Goal: Task Accomplishment & Management: Complete application form

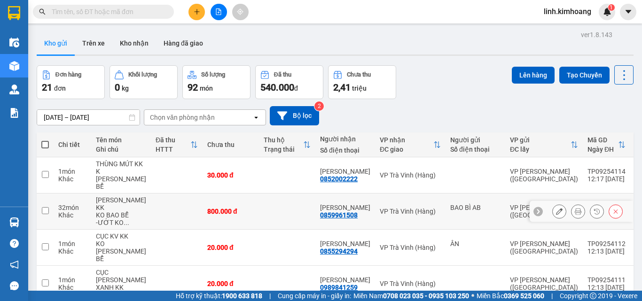
click at [553, 210] on button at bounding box center [559, 212] width 13 height 16
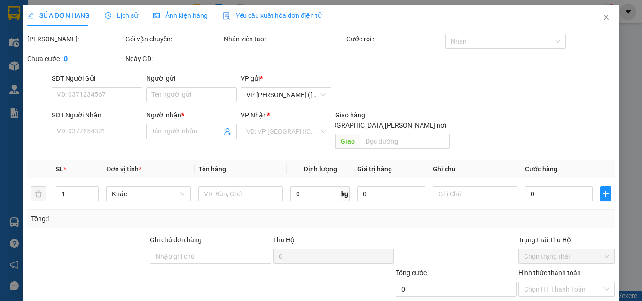
type input "BAO BÌ AB"
type input "0859961508"
type input "[PERSON_NAME]"
type input "800.000"
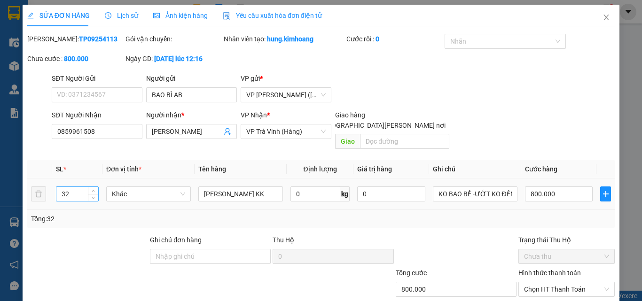
click at [81, 187] on input "32" at bounding box center [77, 194] width 42 height 14
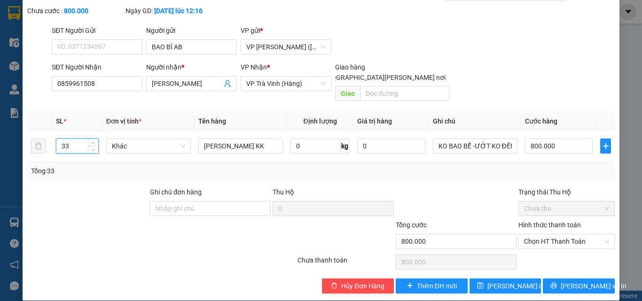
scroll to position [48, 0]
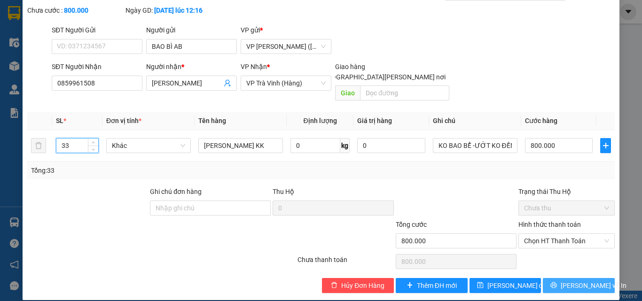
type input "33"
click at [568, 281] on span "[PERSON_NAME] và In" at bounding box center [594, 286] width 66 height 10
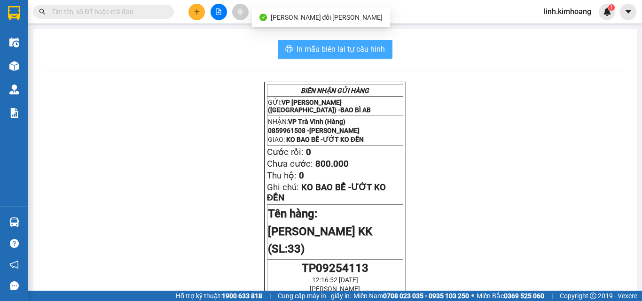
click at [313, 52] on span "In mẫu biên lai tự cấu hình" at bounding box center [341, 49] width 88 height 12
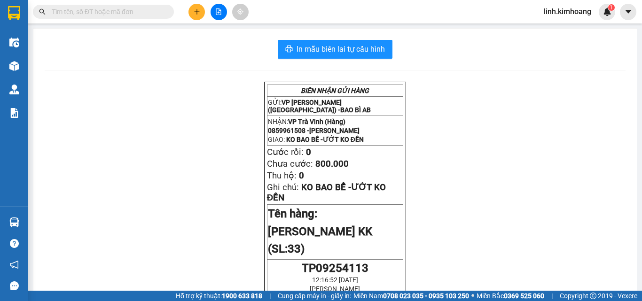
click at [111, 11] on input "text" at bounding box center [107, 12] width 111 height 10
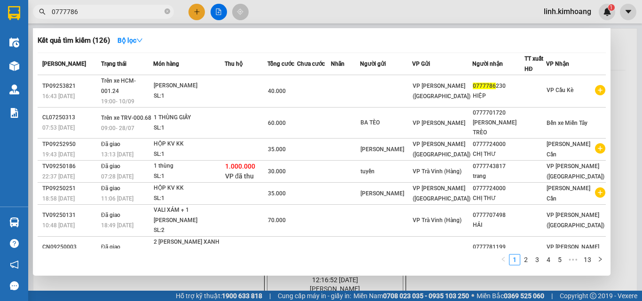
type input "07777862"
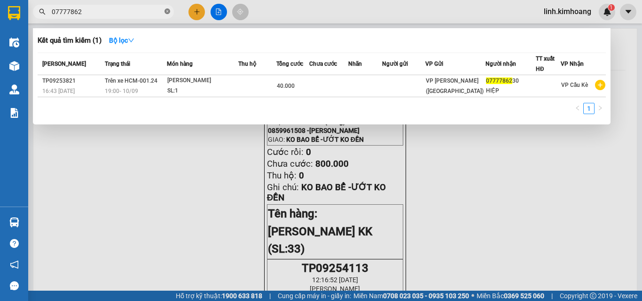
click at [168, 10] on icon "close-circle" at bounding box center [168, 11] width 6 height 6
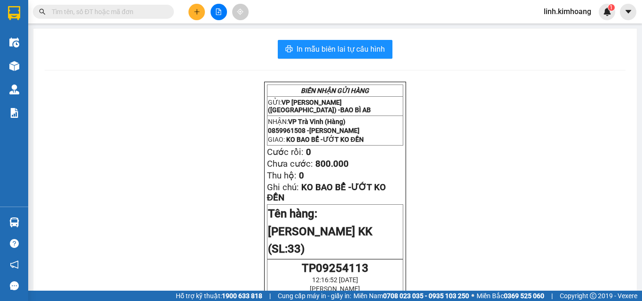
click at [103, 13] on input "text" at bounding box center [107, 12] width 111 height 10
type input "0"
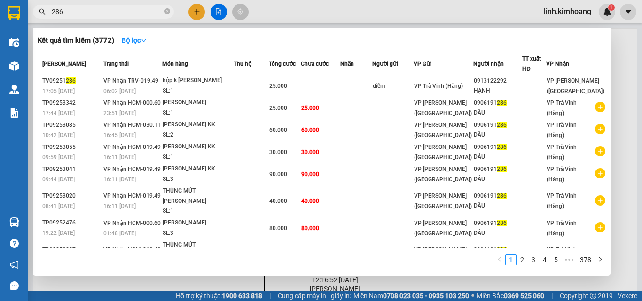
type input "286"
click at [198, 10] on div at bounding box center [321, 150] width 642 height 301
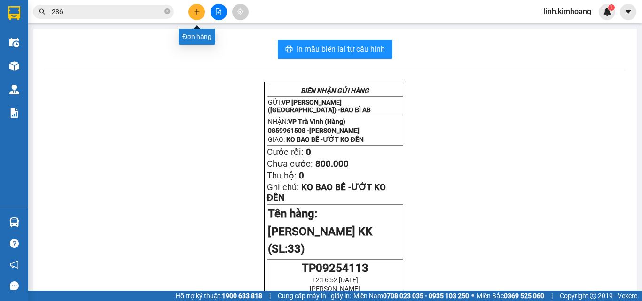
click at [194, 11] on icon "plus" at bounding box center [197, 11] width 7 height 7
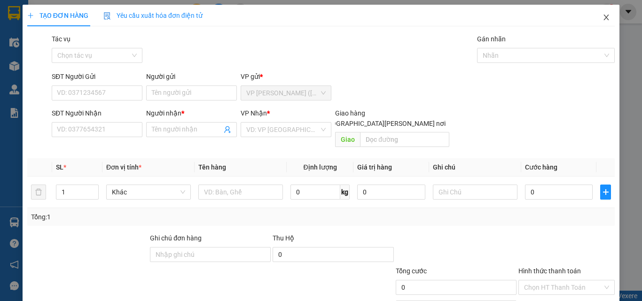
drag, startPoint x: 605, startPoint y: 16, endPoint x: 608, endPoint y: 22, distance: 6.5
click at [604, 16] on span "Close" at bounding box center [607, 18] width 26 height 26
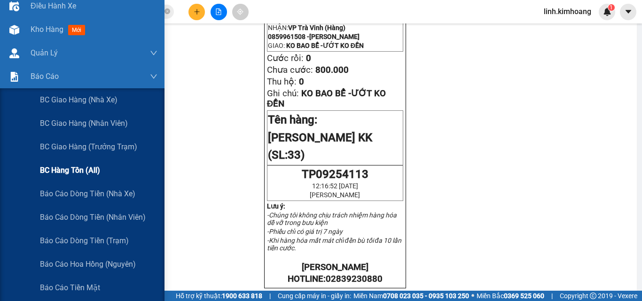
scroll to position [141, 0]
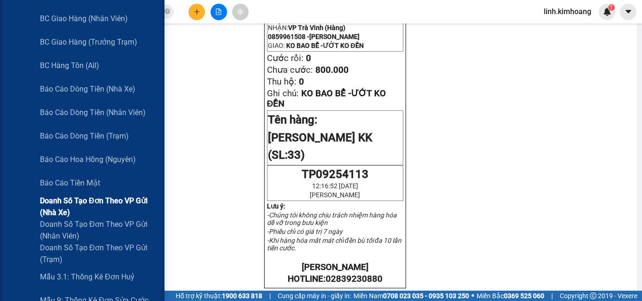
click at [103, 203] on span "Doanh số tạo đơn theo VP gửi (nhà xe)" at bounding box center [99, 207] width 118 height 24
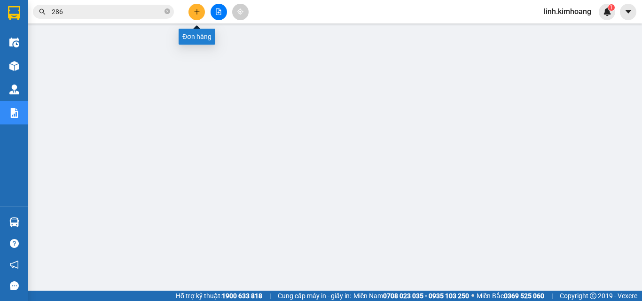
click at [202, 8] on button at bounding box center [197, 12] width 16 height 16
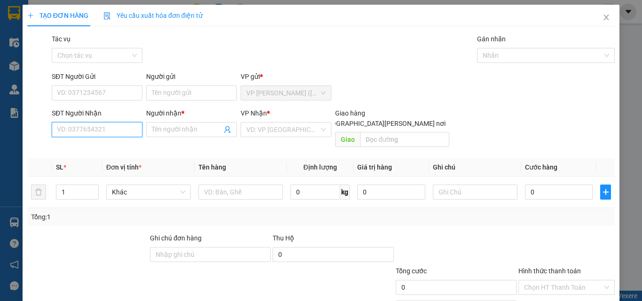
click at [108, 135] on input "SĐT Người Nhận" at bounding box center [97, 129] width 91 height 15
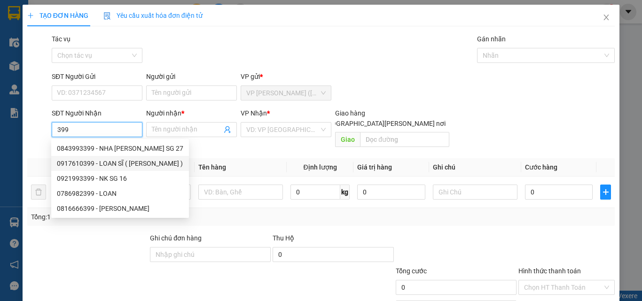
click at [132, 164] on div "0917610399 - LOAN SĨ ( LOAN VŨ )" at bounding box center [120, 163] width 127 height 10
type input "0917610399"
type input "LOAN SĨ ( [PERSON_NAME] )"
type input "KO"
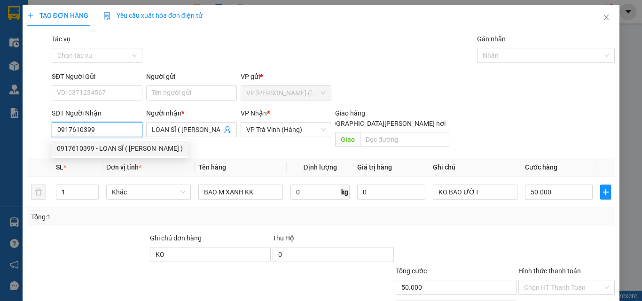
type input "50.000"
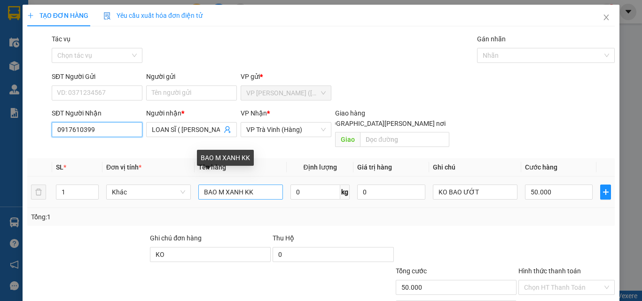
type input "0917610399"
drag, startPoint x: 256, startPoint y: 179, endPoint x: 53, endPoint y: 204, distance: 205.2
click at [53, 204] on div "SL * Đơn vị tính * Tên hàng Định lượng Giá trị hàng Ghi chú Cước hàng 1 Khác BA…" at bounding box center [321, 192] width 588 height 68
click at [241, 185] on input "CỤC M ĐEN K KK" at bounding box center [240, 192] width 85 height 15
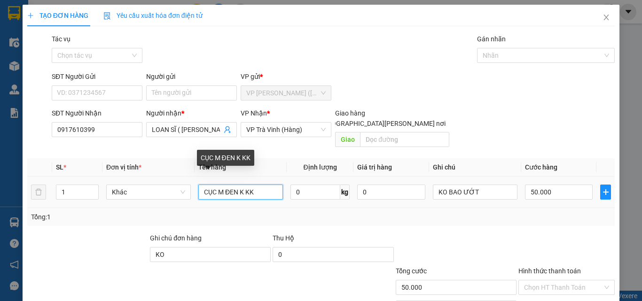
click at [244, 185] on input "CỤC M ĐEN K KK" at bounding box center [240, 192] width 85 height 15
type input "CỤC M ĐEN KV KK"
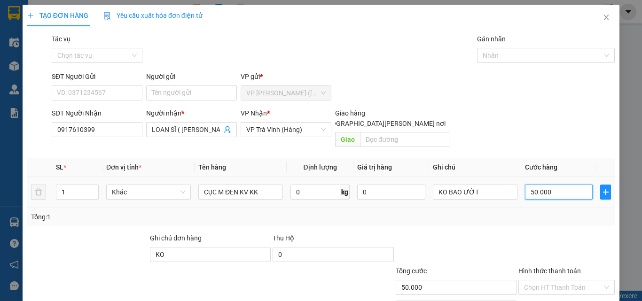
click at [555, 185] on input "50.000" at bounding box center [559, 192] width 68 height 15
type input "4"
type input "40"
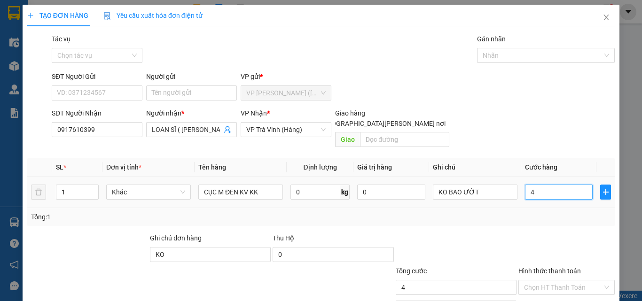
type input "40"
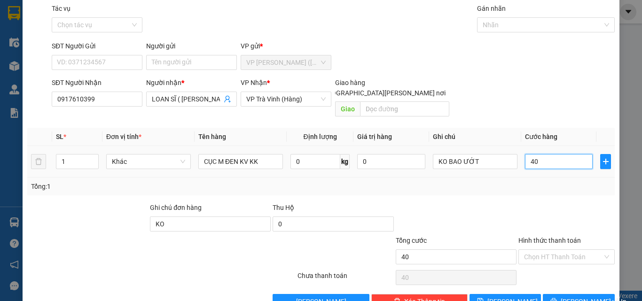
scroll to position [47, 0]
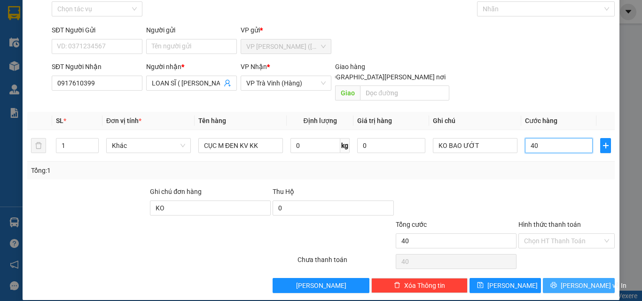
type input "40"
type input "40.000"
click at [577, 278] on button "[PERSON_NAME] và In" at bounding box center [579, 285] width 72 height 15
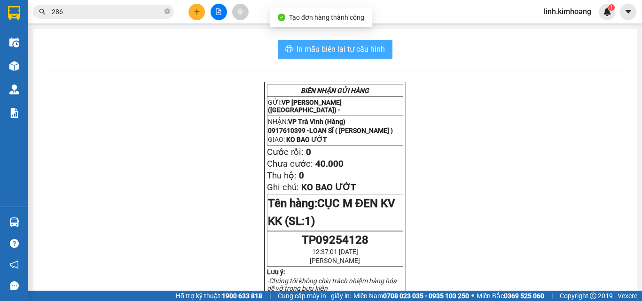
click at [342, 45] on span "In mẫu biên lai tự cấu hình" at bounding box center [341, 49] width 88 height 12
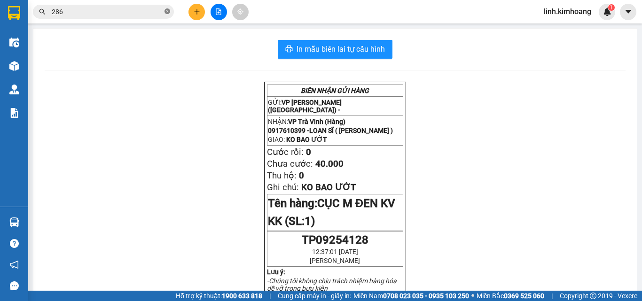
click at [166, 12] on icon "close-circle" at bounding box center [168, 11] width 6 height 6
click at [112, 11] on input "text" at bounding box center [107, 12] width 111 height 10
click at [154, 15] on input "text" at bounding box center [107, 12] width 111 height 10
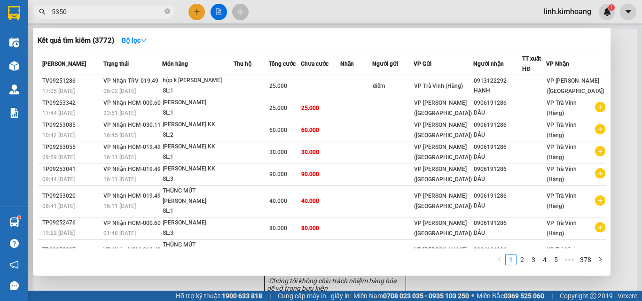
type input "53504"
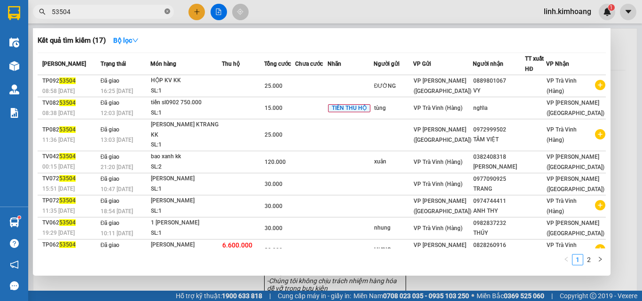
click at [167, 14] on icon "close-circle" at bounding box center [168, 11] width 6 height 6
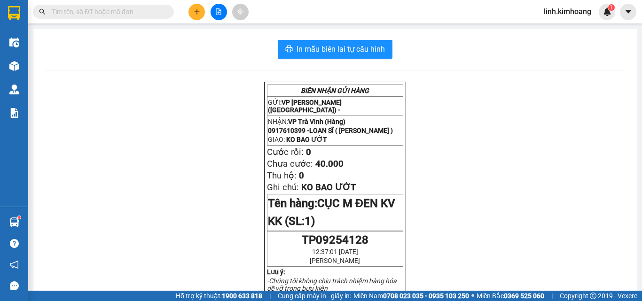
click at [118, 8] on input "text" at bounding box center [107, 12] width 111 height 10
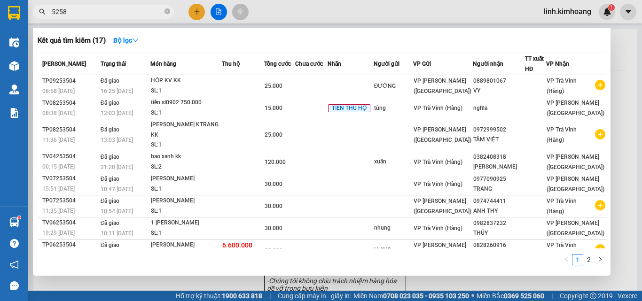
type input "52580"
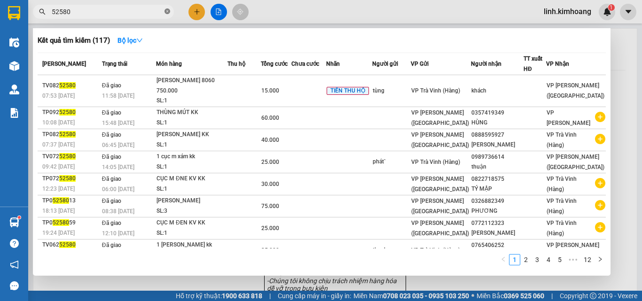
click at [165, 11] on icon "close-circle" at bounding box center [168, 11] width 6 height 6
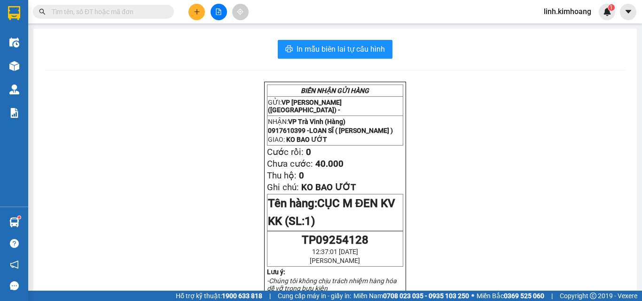
click at [122, 12] on input "text" at bounding box center [107, 12] width 111 height 10
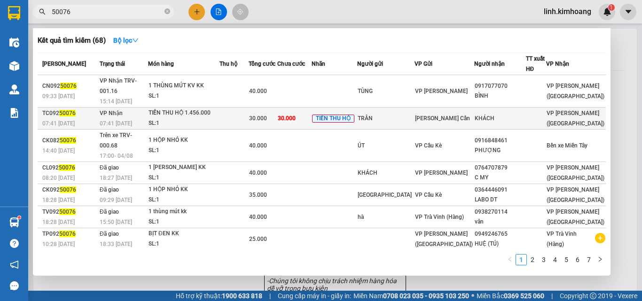
type input "50076"
click at [465, 115] on span "VP Tiểu Cần" at bounding box center [442, 118] width 55 height 7
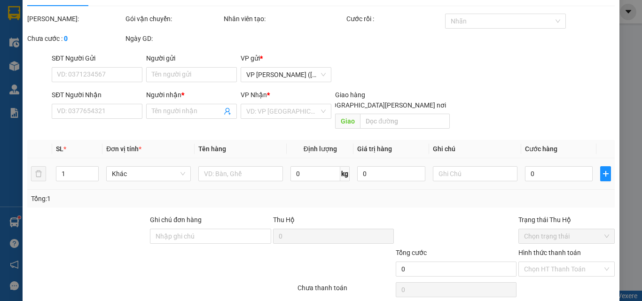
type input "TRÂN"
type input "KHÁCH"
type input "30.000"
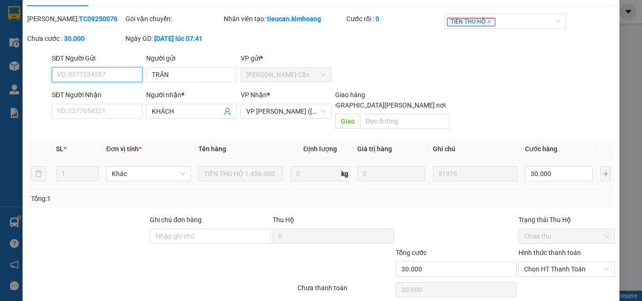
scroll to position [48, 0]
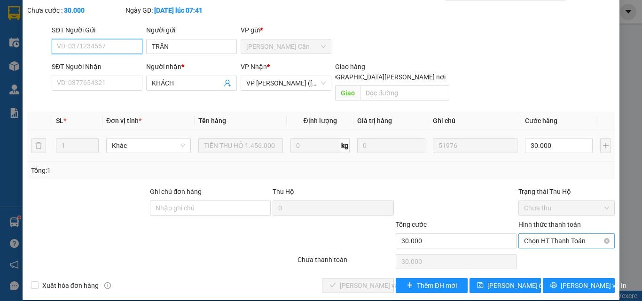
click at [537, 234] on span "Chọn HT Thanh Toán" at bounding box center [566, 241] width 85 height 14
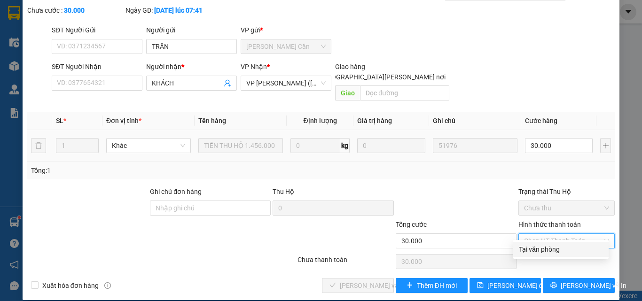
drag, startPoint x: 535, startPoint y: 247, endPoint x: 513, endPoint y: 253, distance: 23.4
click at [532, 250] on div "Tại văn phòng" at bounding box center [561, 250] width 84 height 10
type input "0"
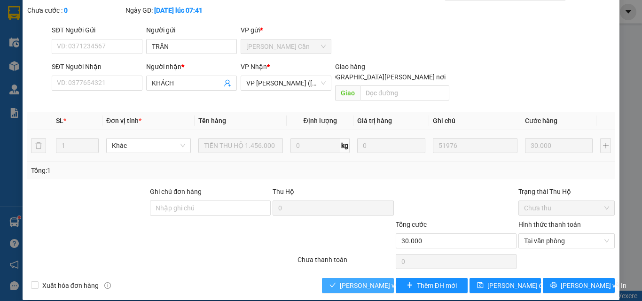
click at [368, 281] on span "[PERSON_NAME] và Giao hàng" at bounding box center [403, 286] width 127 height 10
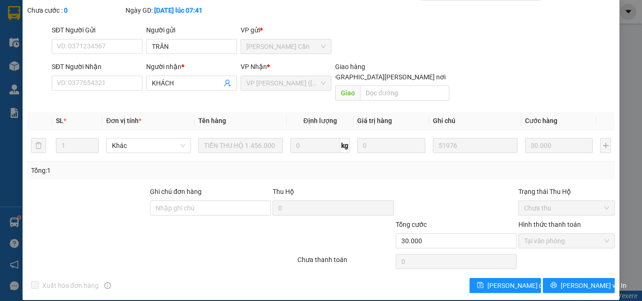
scroll to position [0, 0]
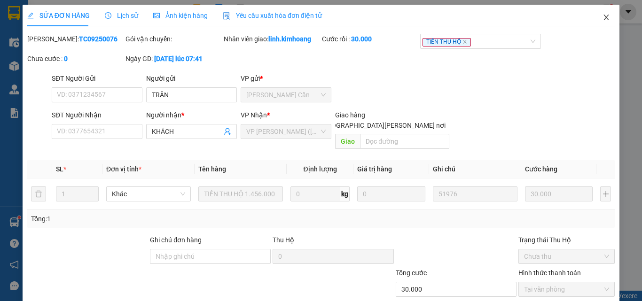
click at [603, 16] on icon "close" at bounding box center [607, 18] width 8 height 8
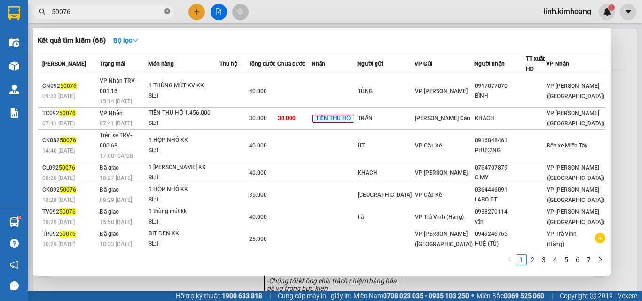
click at [166, 11] on icon "close-circle" at bounding box center [168, 11] width 6 height 6
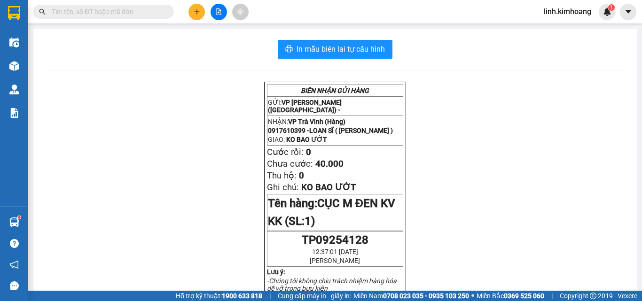
click at [130, 12] on input "text" at bounding box center [107, 12] width 111 height 10
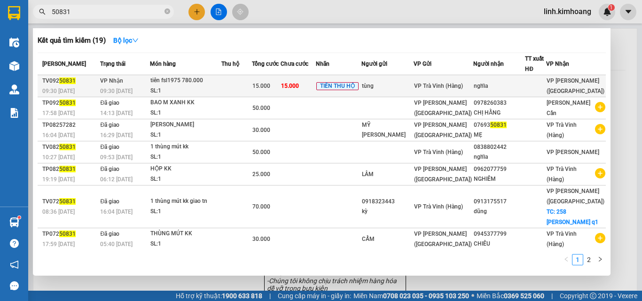
type input "50831"
click at [448, 83] on span "VP Trà Vinh (Hàng)" at bounding box center [438, 86] width 49 height 7
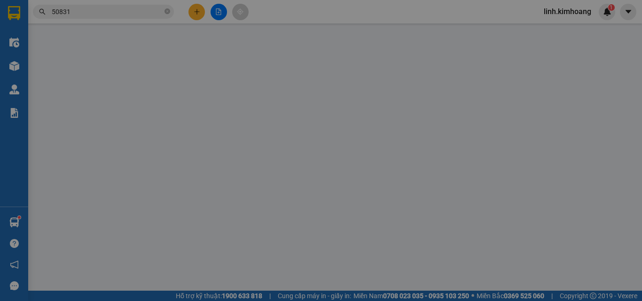
type input "tùng"
type input "nghĩa"
type input "15.000"
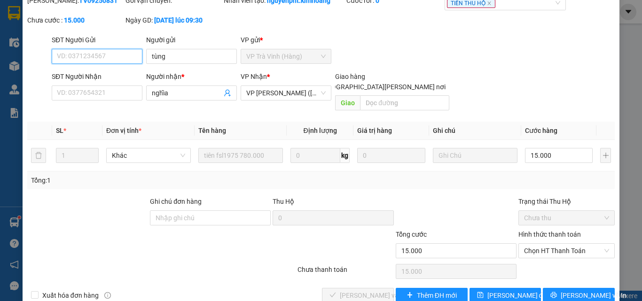
scroll to position [48, 0]
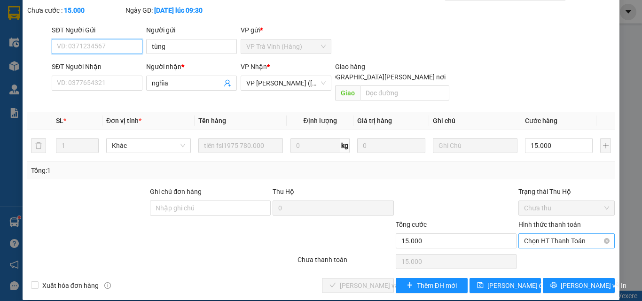
click at [539, 234] on span "Chọn HT Thanh Toán" at bounding box center [566, 241] width 85 height 14
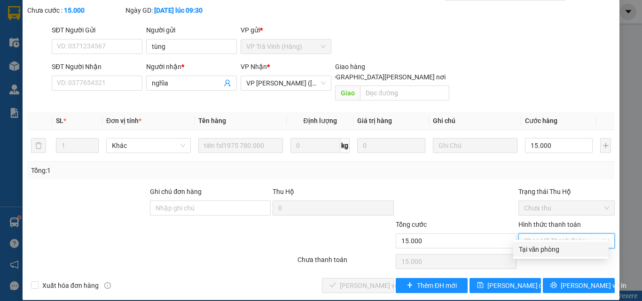
click at [532, 244] on div "Tại văn phòng" at bounding box center [561, 249] width 95 height 15
type input "0"
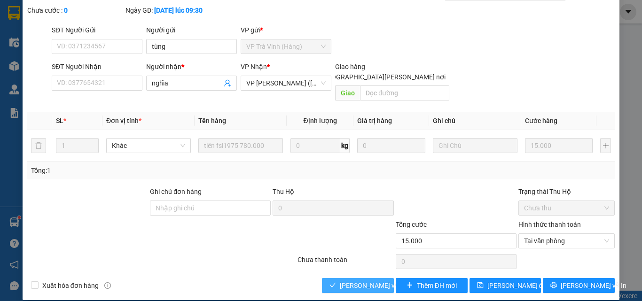
click at [358, 281] on span "[PERSON_NAME] và Giao hàng" at bounding box center [403, 286] width 127 height 10
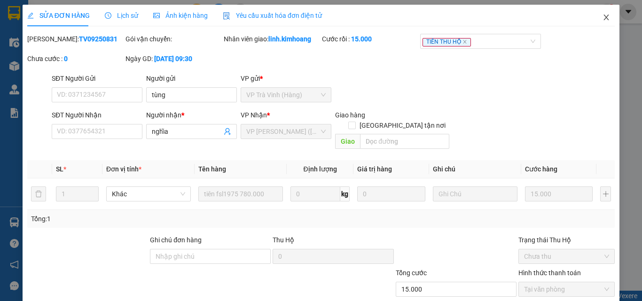
click at [606, 16] on span "Close" at bounding box center [607, 18] width 26 height 26
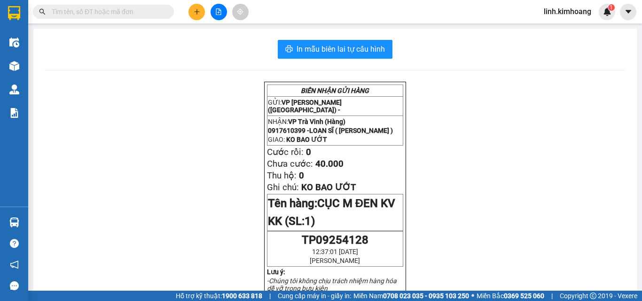
click at [146, 9] on input "text" at bounding box center [107, 12] width 111 height 10
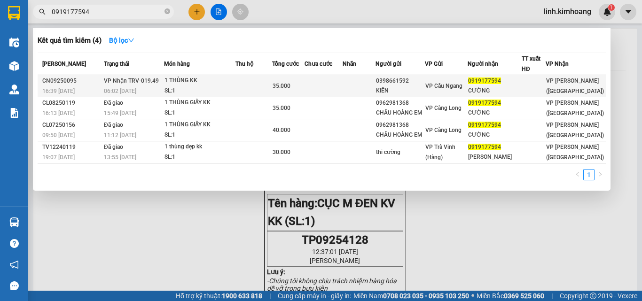
type input "0919177594"
click at [501, 82] on span "0919177594" at bounding box center [484, 81] width 33 height 7
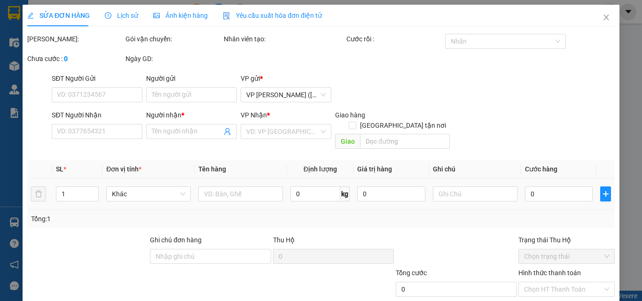
type input "0398661592"
type input "KIÊN"
type input "0919177594"
type input "CƯỜNG"
type input "35.000"
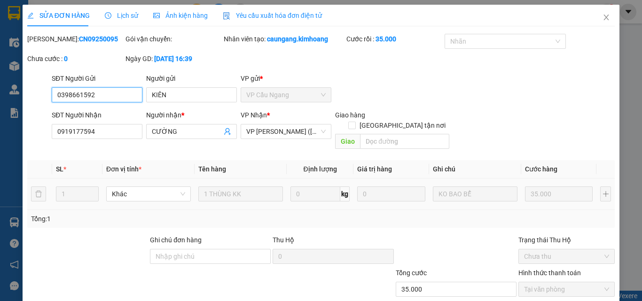
scroll to position [44, 0]
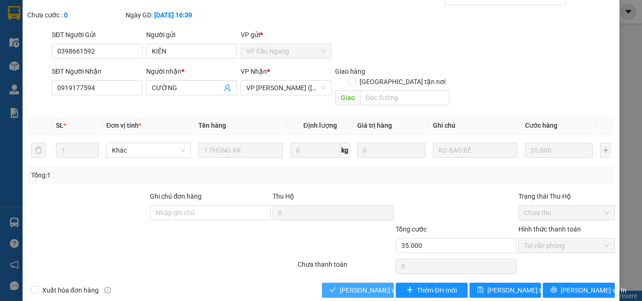
click at [342, 285] on span "[PERSON_NAME] và Giao hàng" at bounding box center [385, 290] width 90 height 10
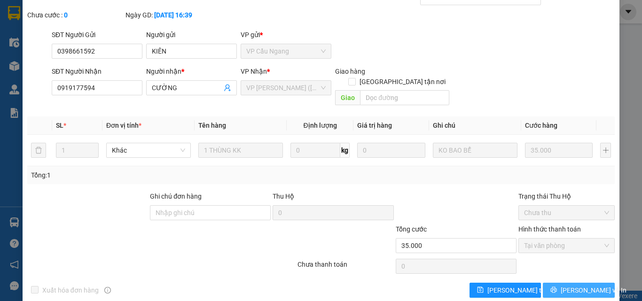
click at [572, 285] on span "[PERSON_NAME] và In" at bounding box center [594, 290] width 66 height 10
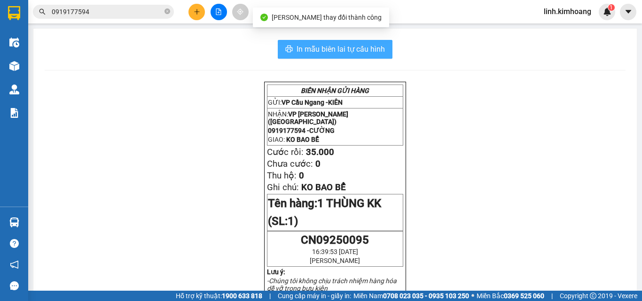
click at [367, 40] on button "In mẫu biên lai tự cấu hình" at bounding box center [335, 49] width 115 height 19
